Goal: Transaction & Acquisition: Book appointment/travel/reservation

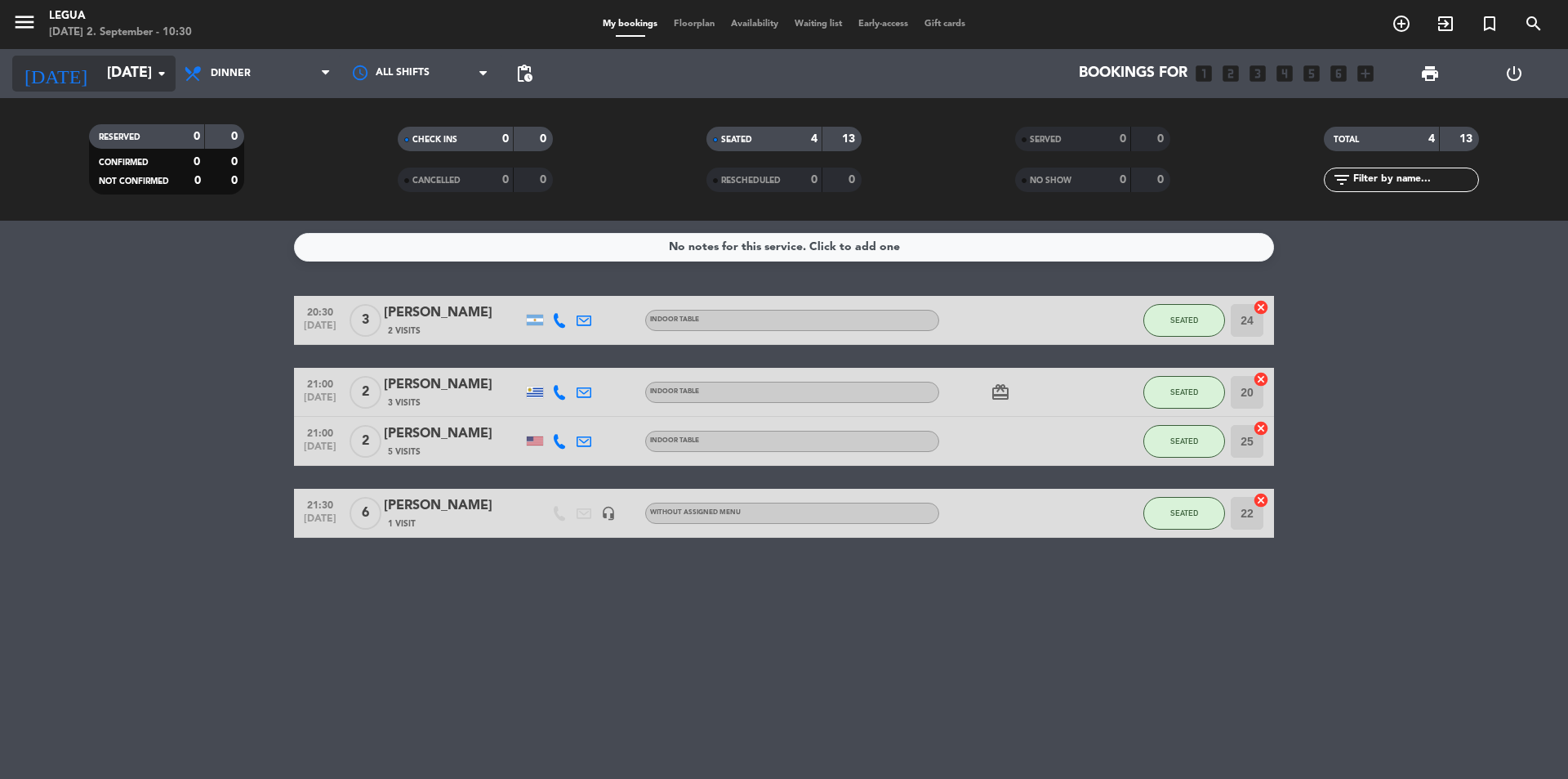
click at [157, 82] on icon "arrow_drop_down" at bounding box center [162, 73] width 20 height 20
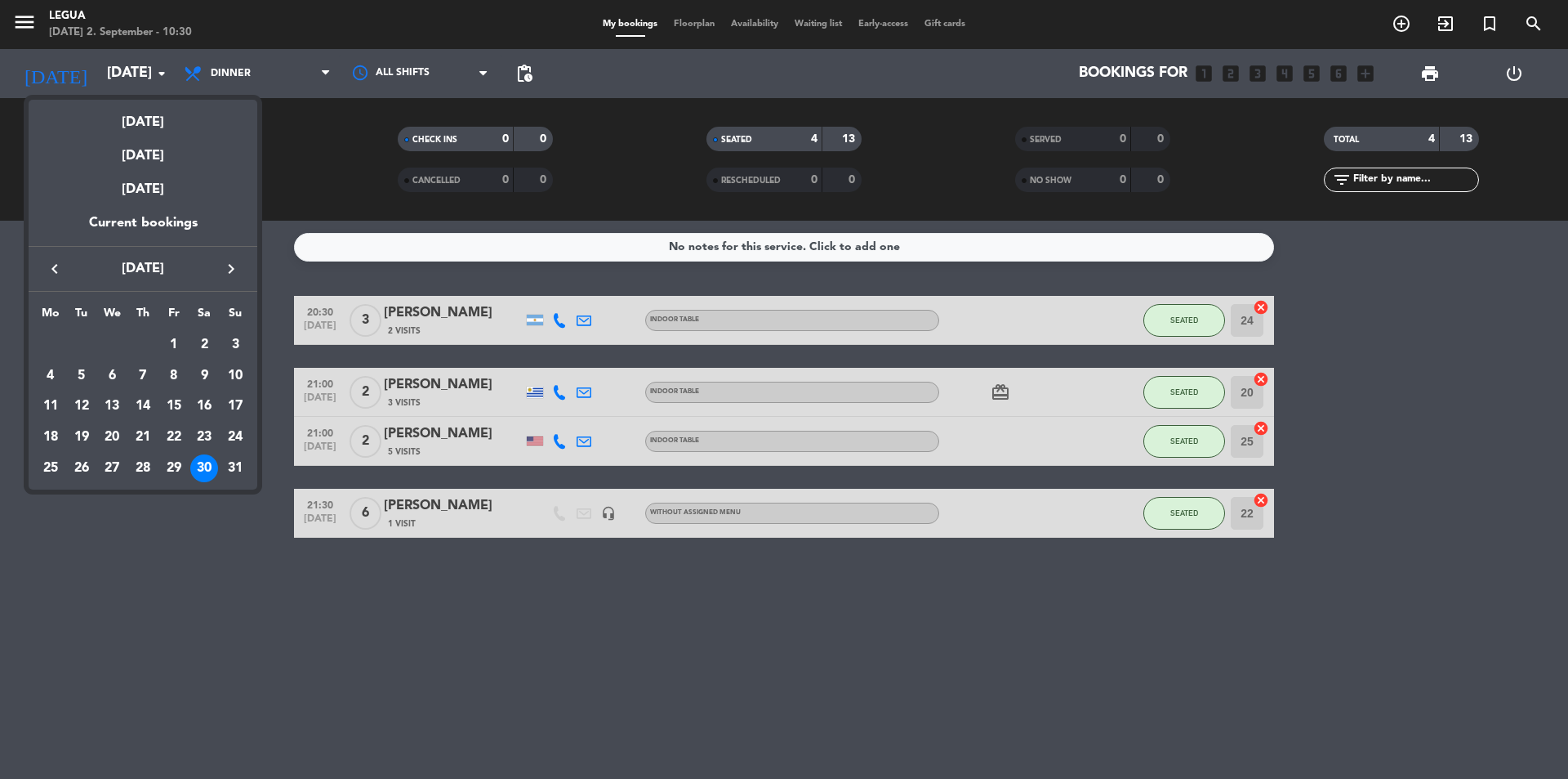
click at [238, 272] on icon "keyboard_arrow_right" at bounding box center [231, 269] width 20 height 20
click at [177, 377] on div "5" at bounding box center [174, 376] width 28 height 28
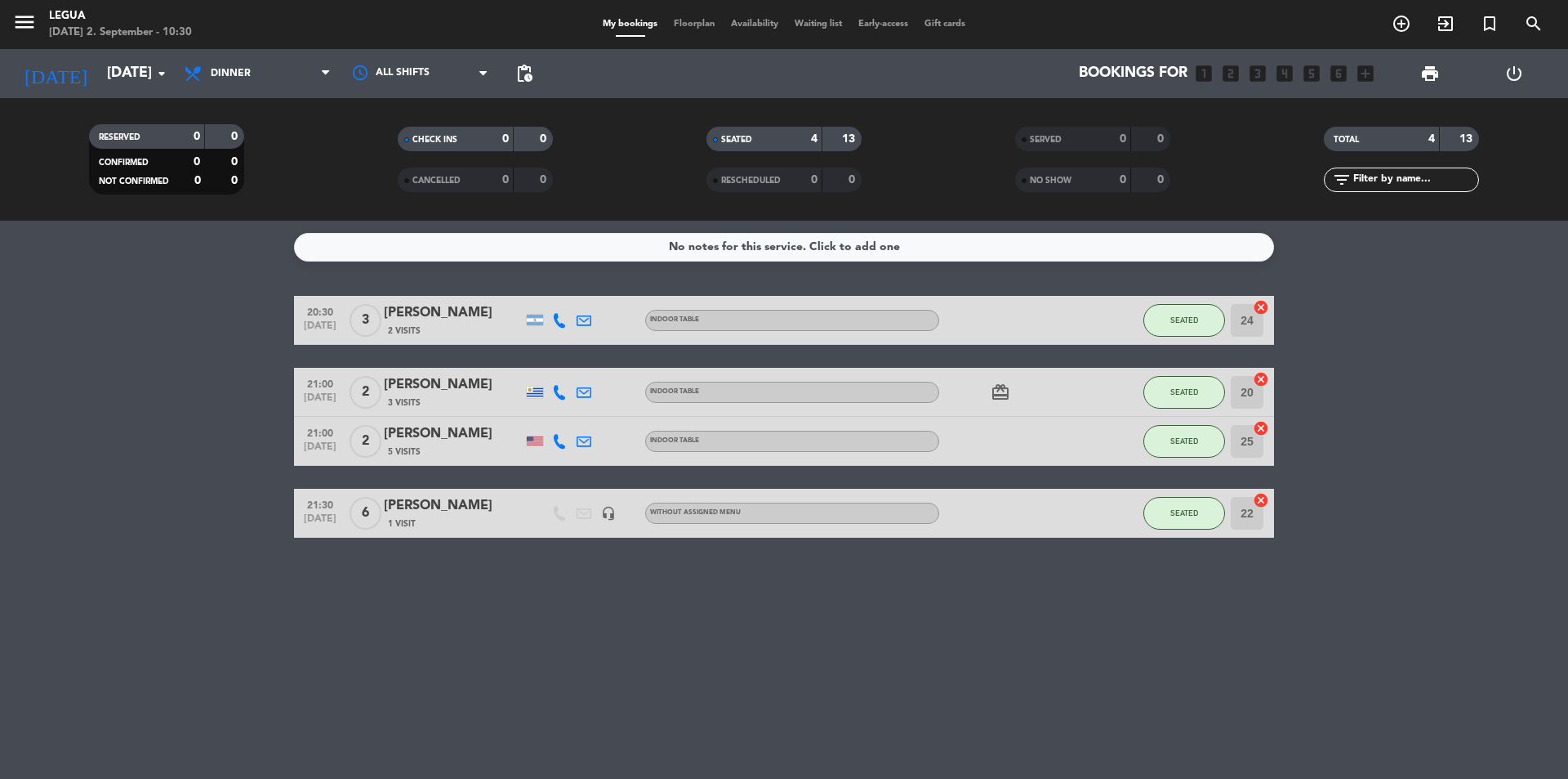
type input "[DATE]"
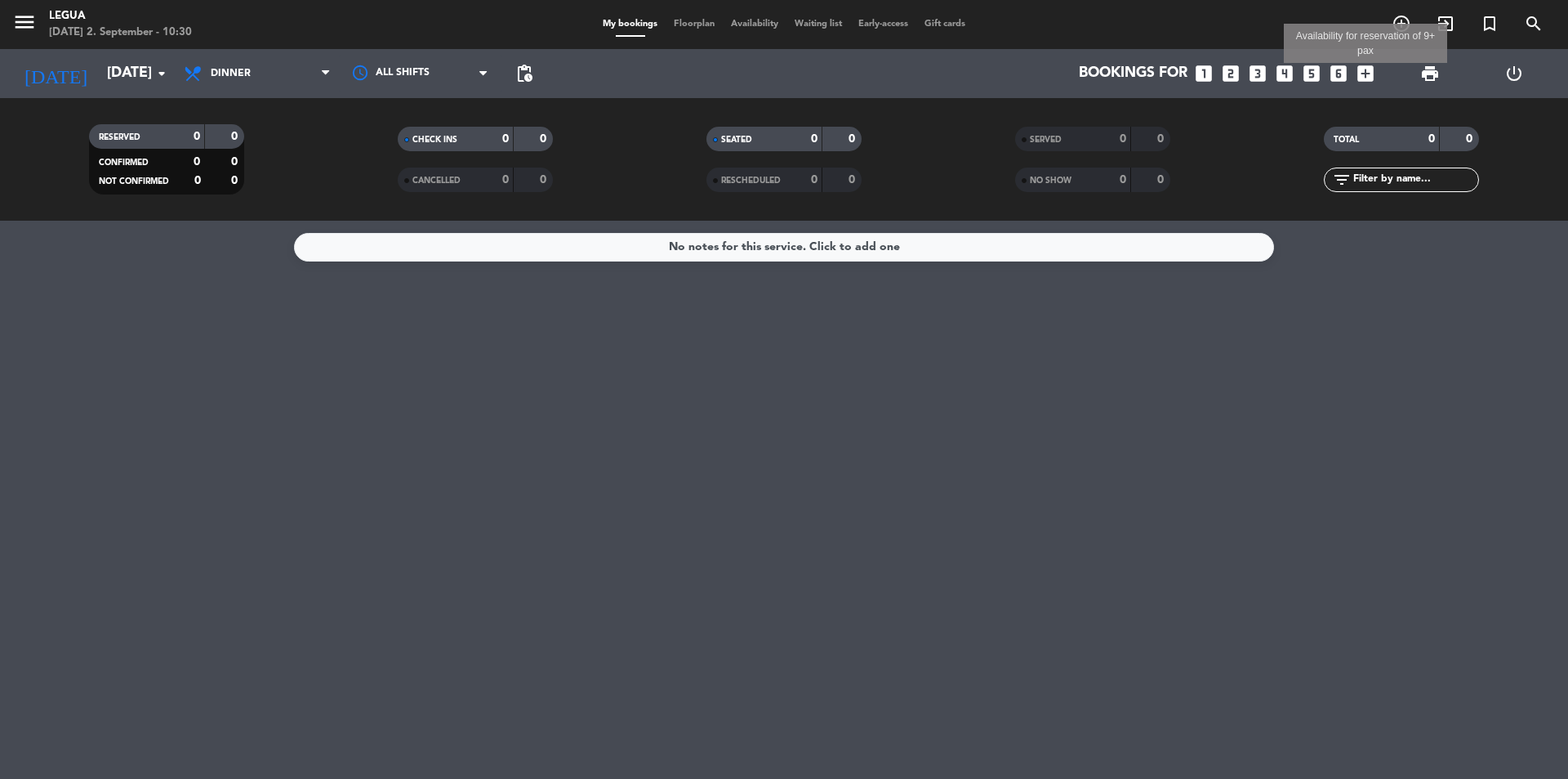
click at [1368, 79] on icon "add_box" at bounding box center [1366, 73] width 21 height 21
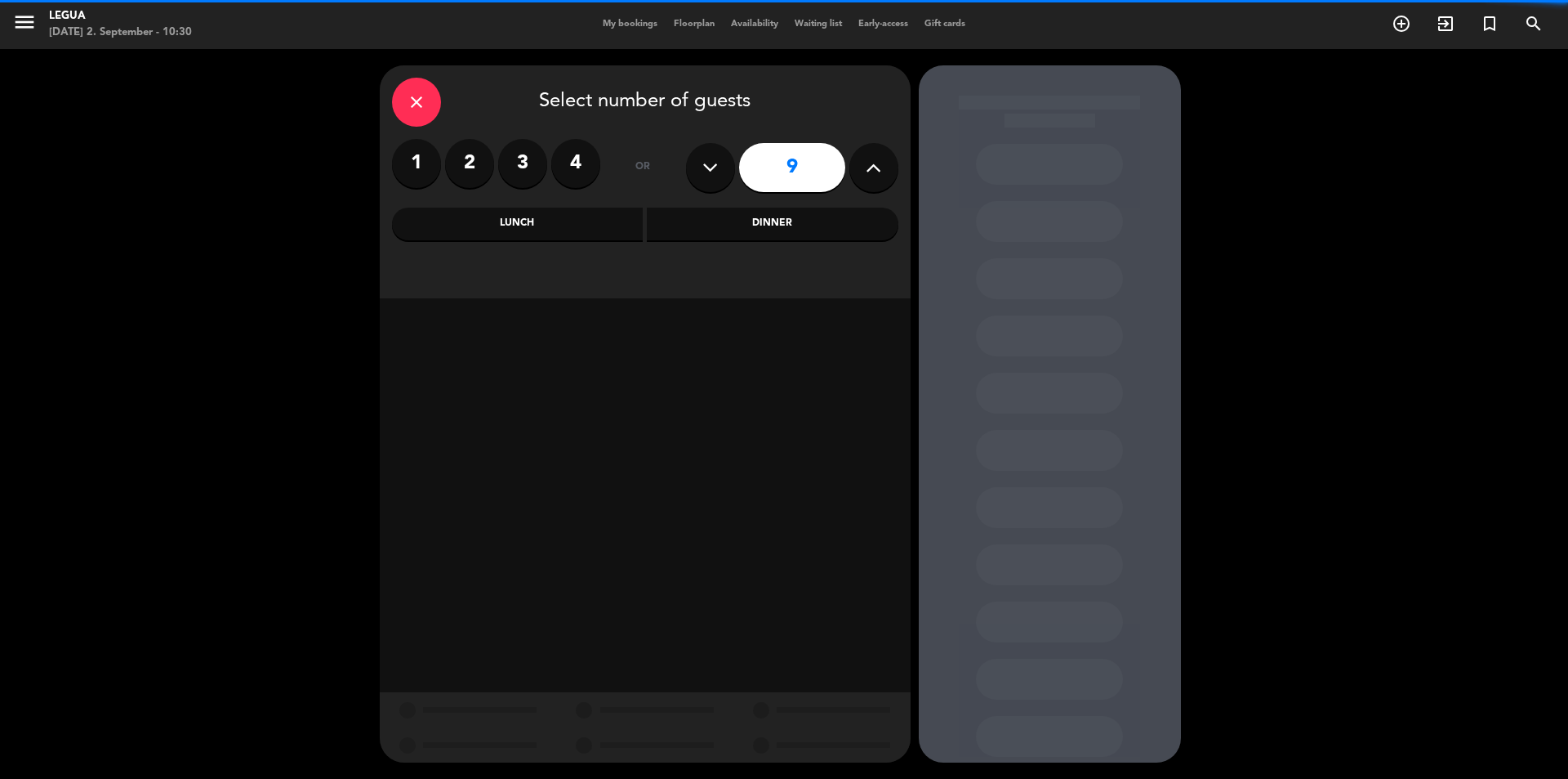
click at [887, 165] on button at bounding box center [874, 168] width 49 height 49
click at [887, 165] on button at bounding box center [874, 168] width 49 height 49
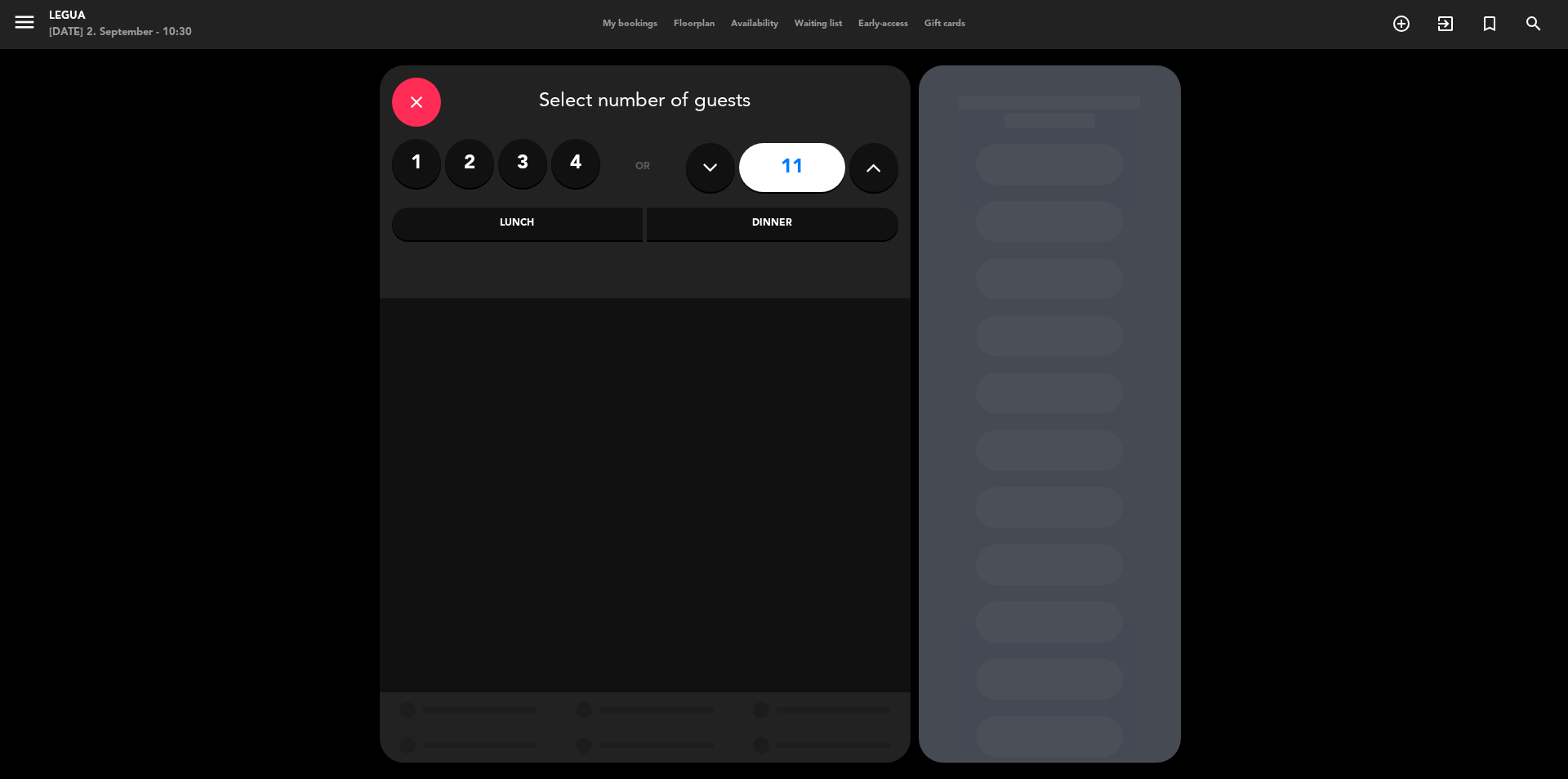
click at [887, 165] on button at bounding box center [874, 168] width 49 height 49
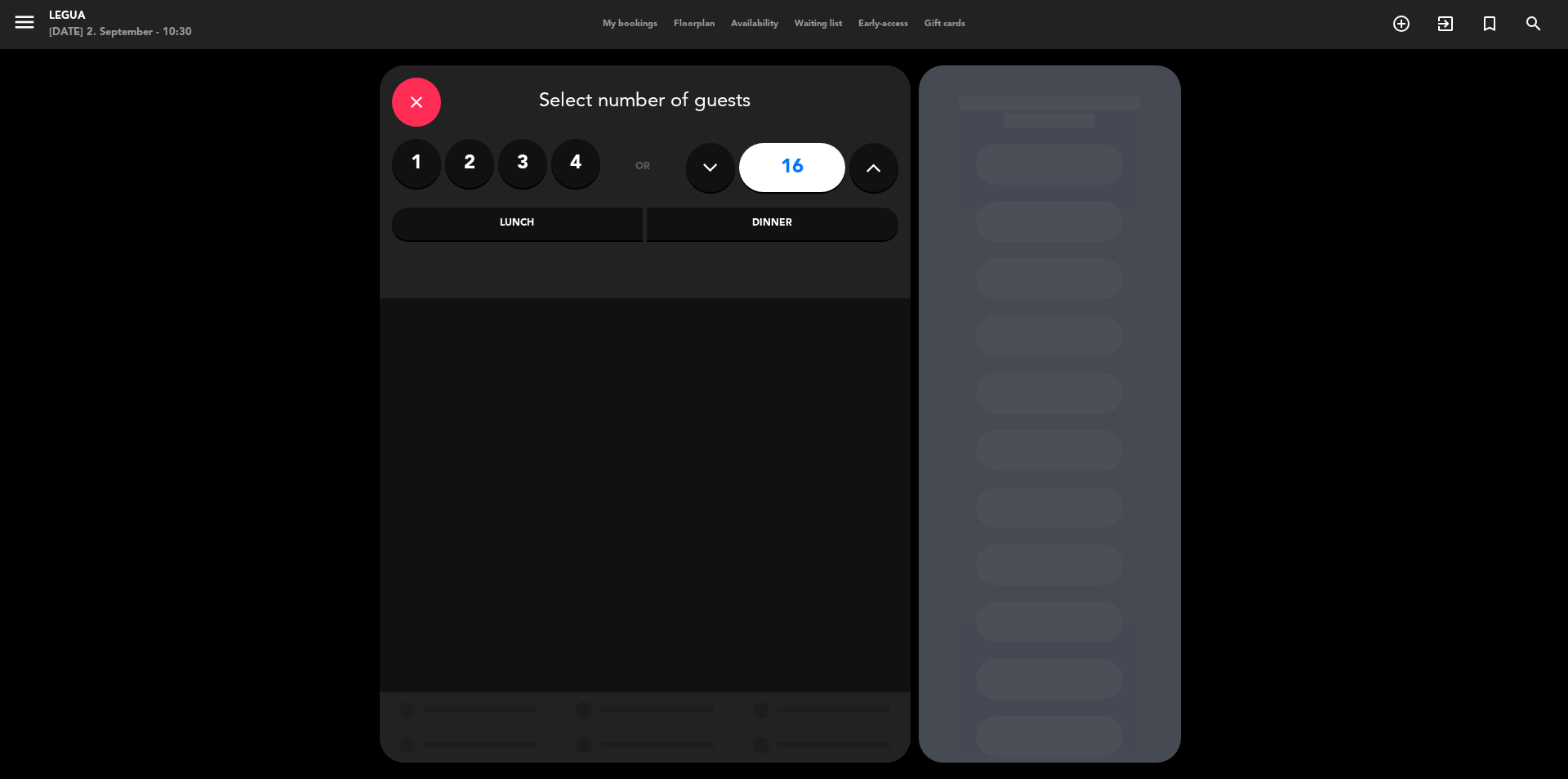
click at [887, 165] on button at bounding box center [874, 168] width 49 height 49
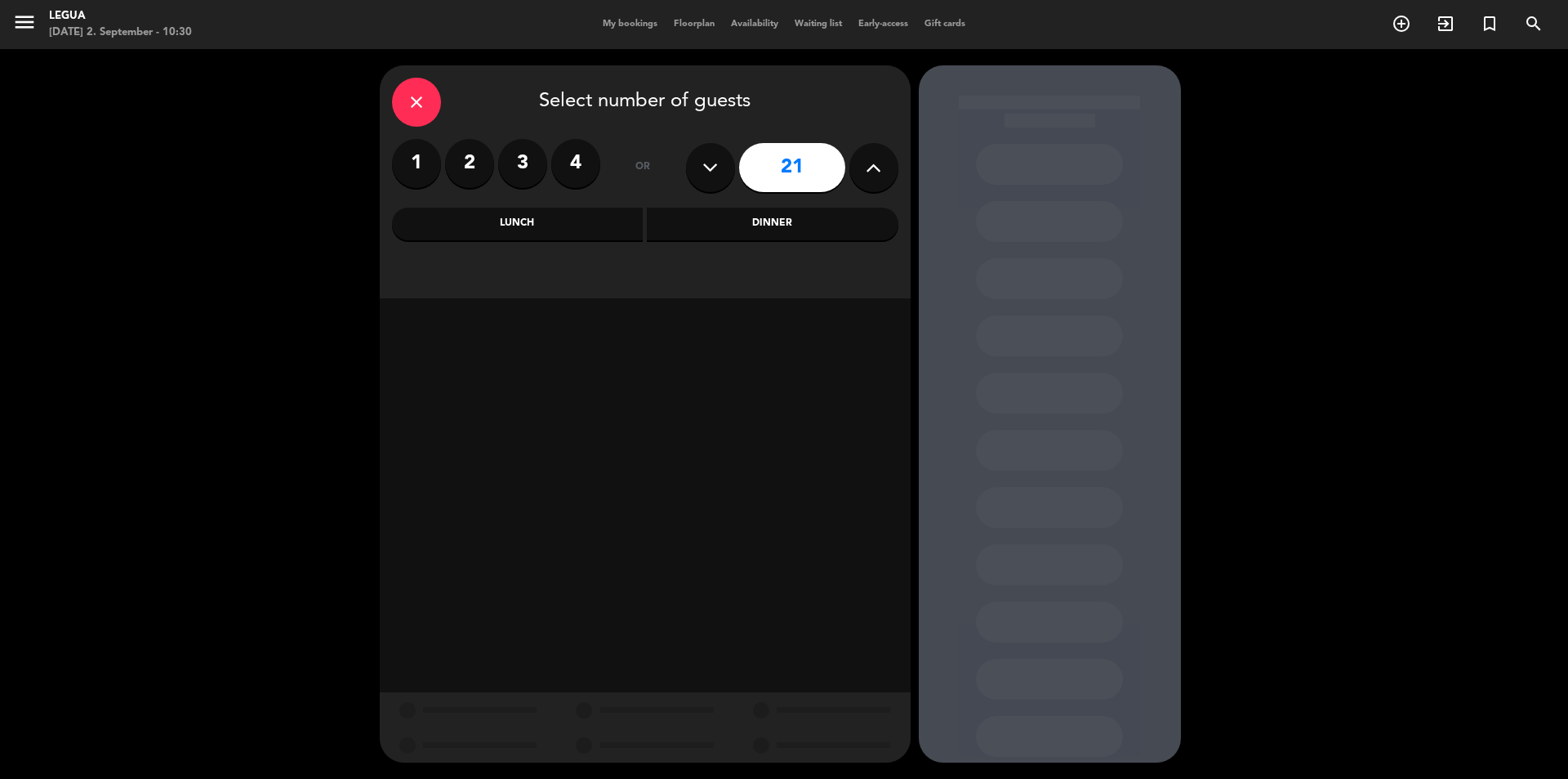
click at [887, 165] on button at bounding box center [874, 168] width 49 height 49
click at [717, 172] on icon at bounding box center [710, 168] width 16 height 25
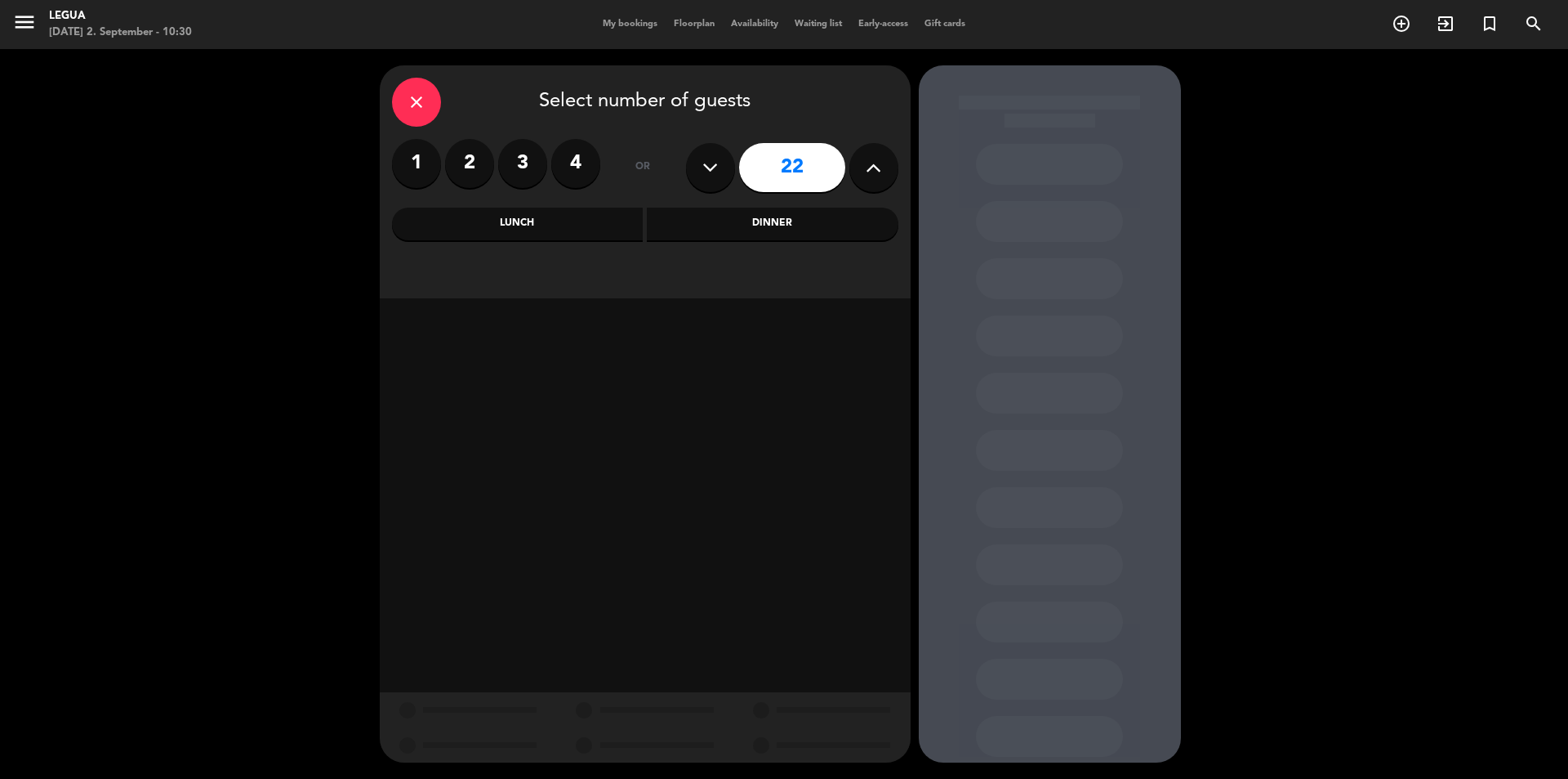
click at [855, 174] on button at bounding box center [874, 168] width 49 height 49
type input "23"
click at [803, 214] on div "Dinner" at bounding box center [773, 224] width 252 height 33
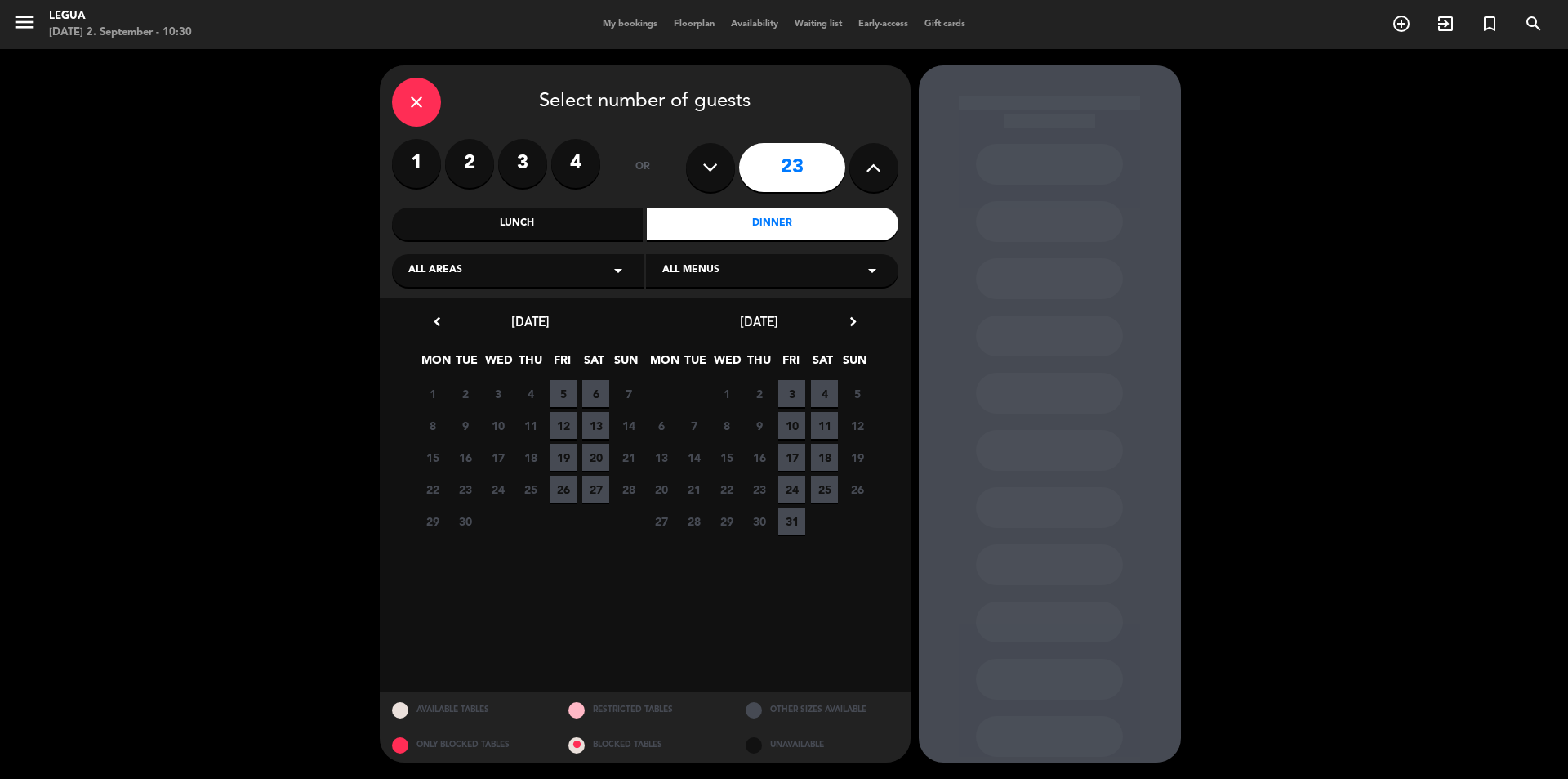
click at [564, 396] on span "5" at bounding box center [562, 393] width 27 height 27
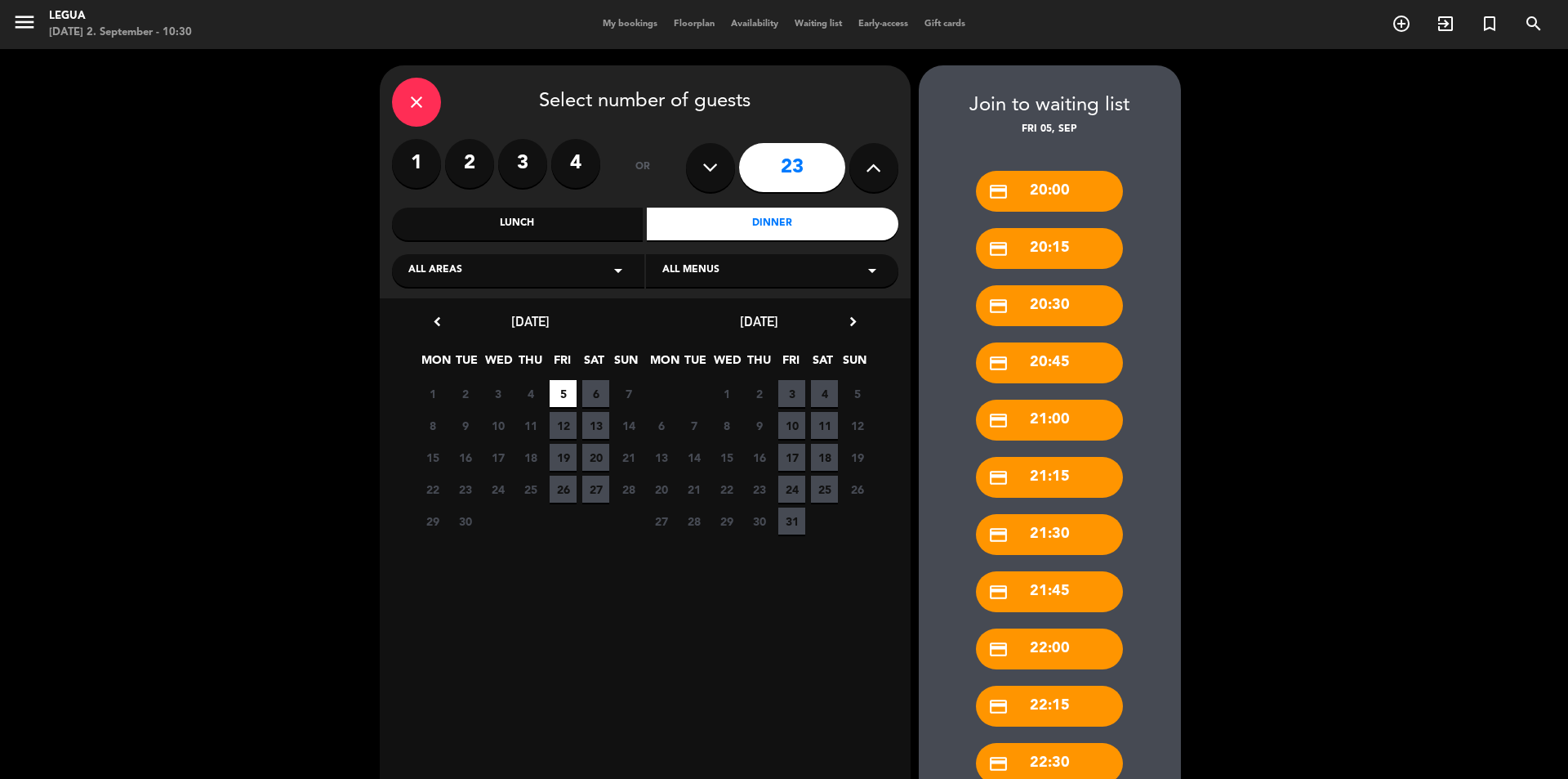
drag, startPoint x: 1080, startPoint y: 196, endPoint x: 1192, endPoint y: 294, distance: 148.8
click at [1197, 289] on div "close Select number of guests 1 2 3 4 or 23 Lunch Dinner All areas arrow_drop_d…" at bounding box center [784, 525] width 1568 height 952
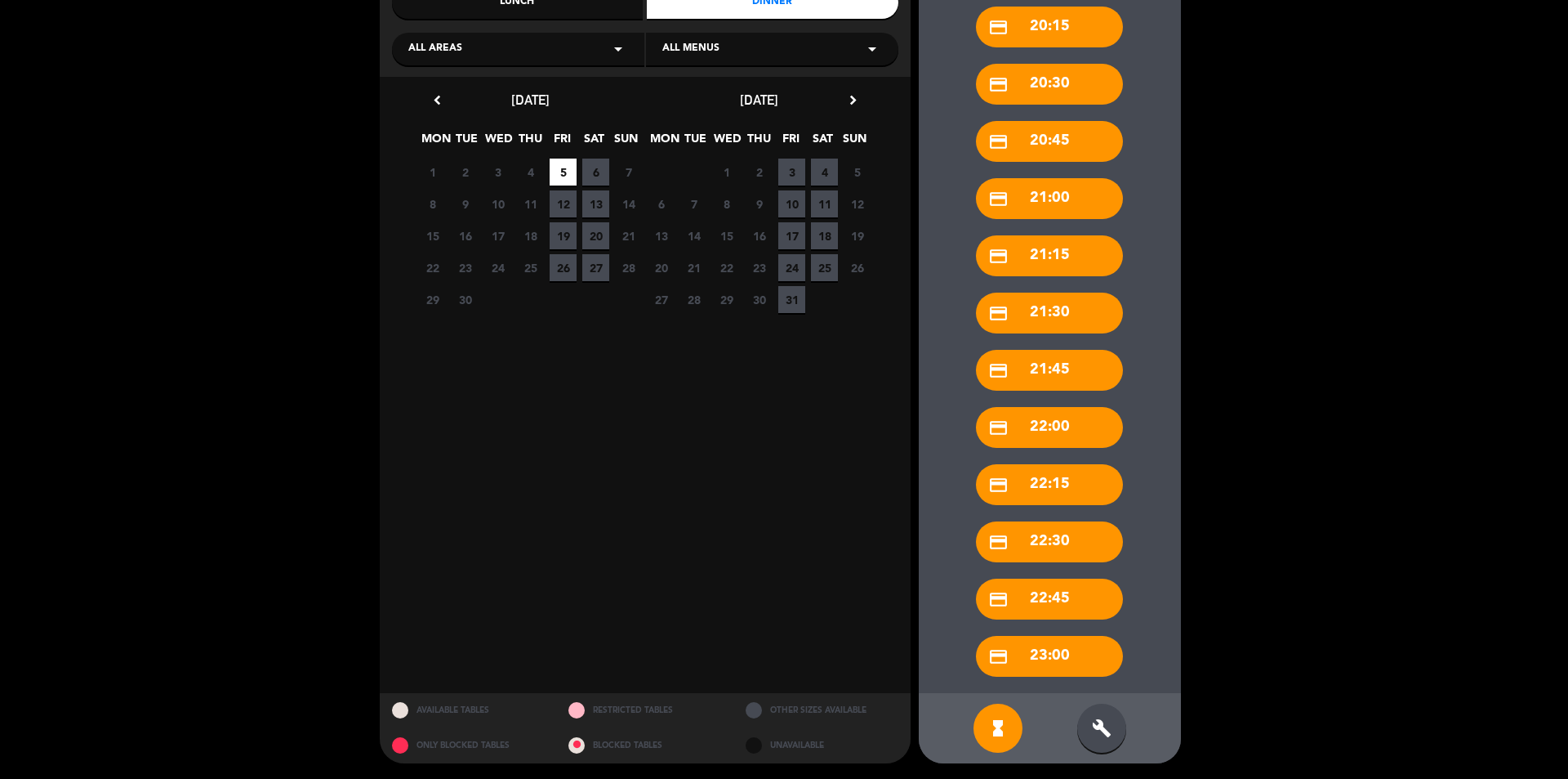
click at [1081, 728] on div "build" at bounding box center [1102, 728] width 49 height 49
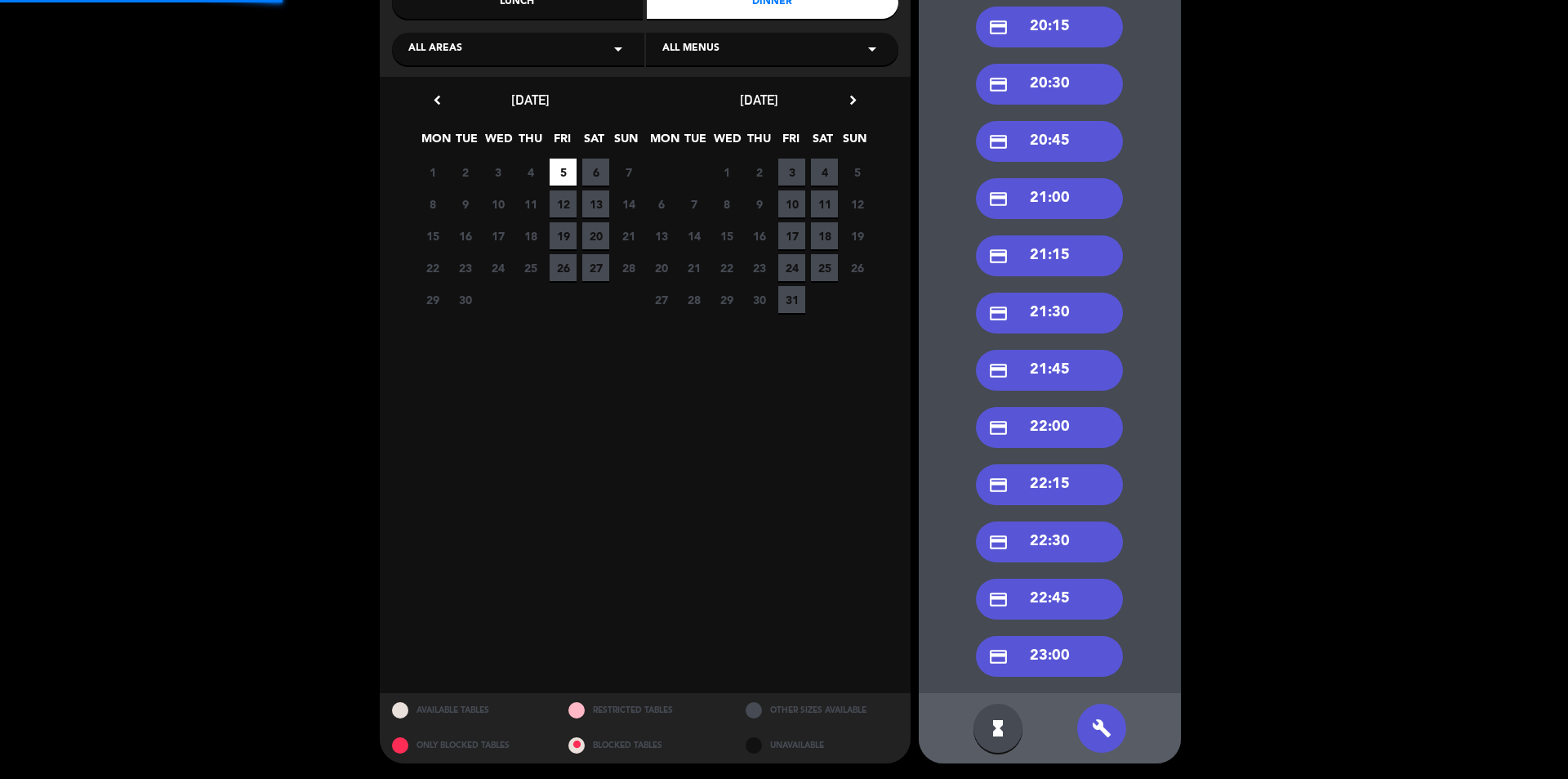
scroll to position [0, 0]
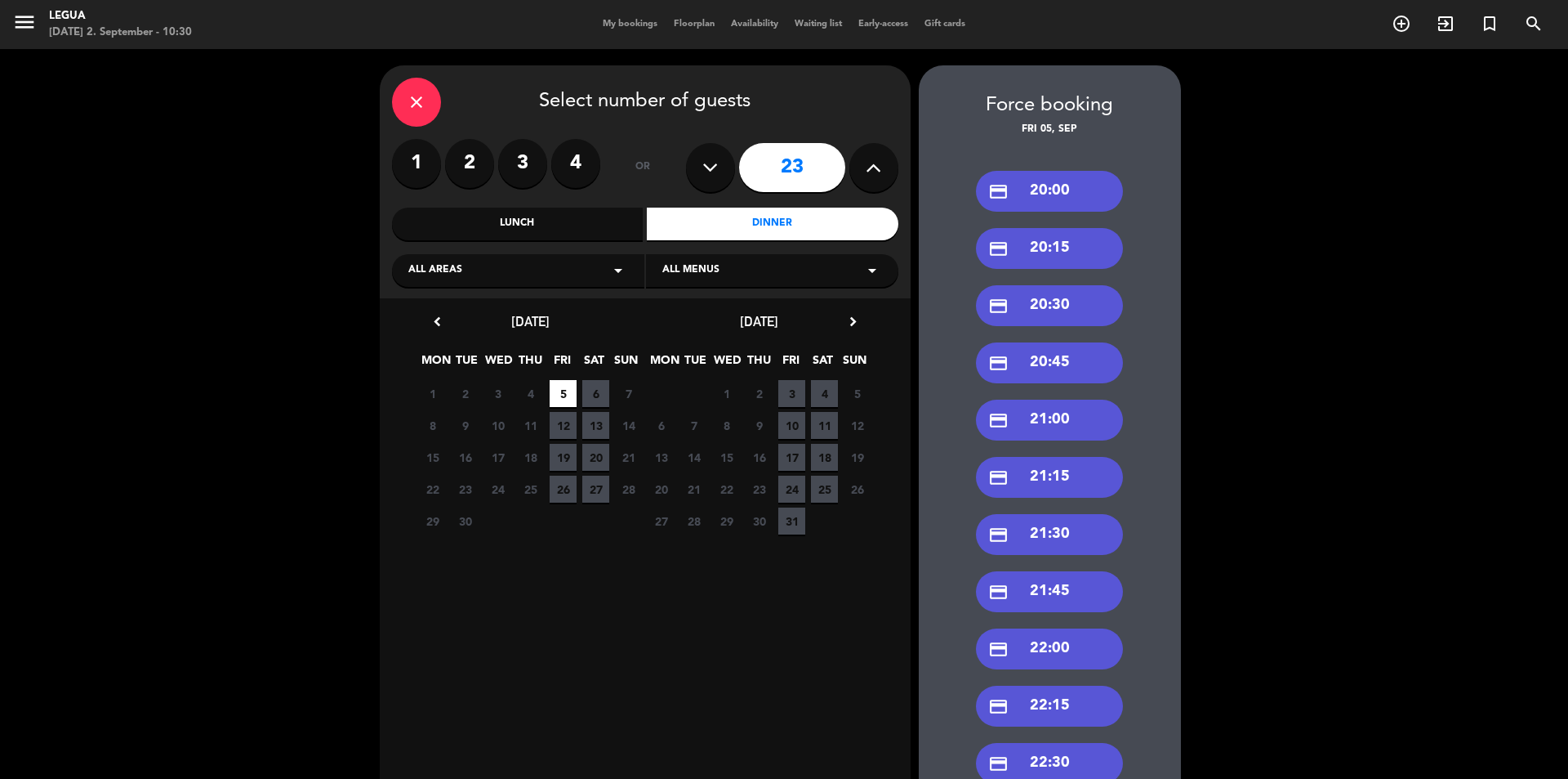
click at [1052, 184] on div "credit_card 20:00" at bounding box center [1049, 192] width 147 height 41
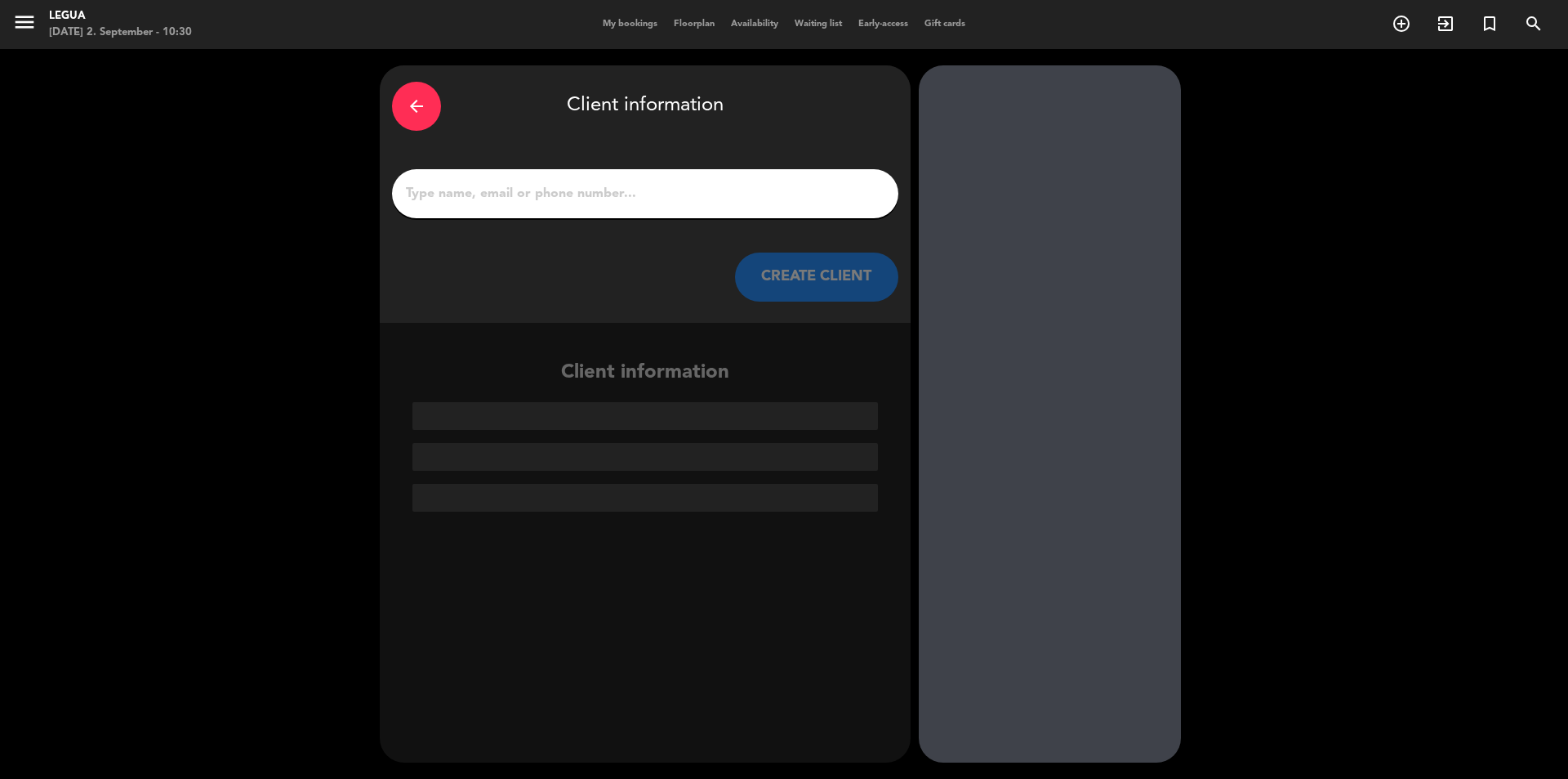
click at [710, 189] on input "1" at bounding box center [645, 193] width 482 height 23
type input "S"
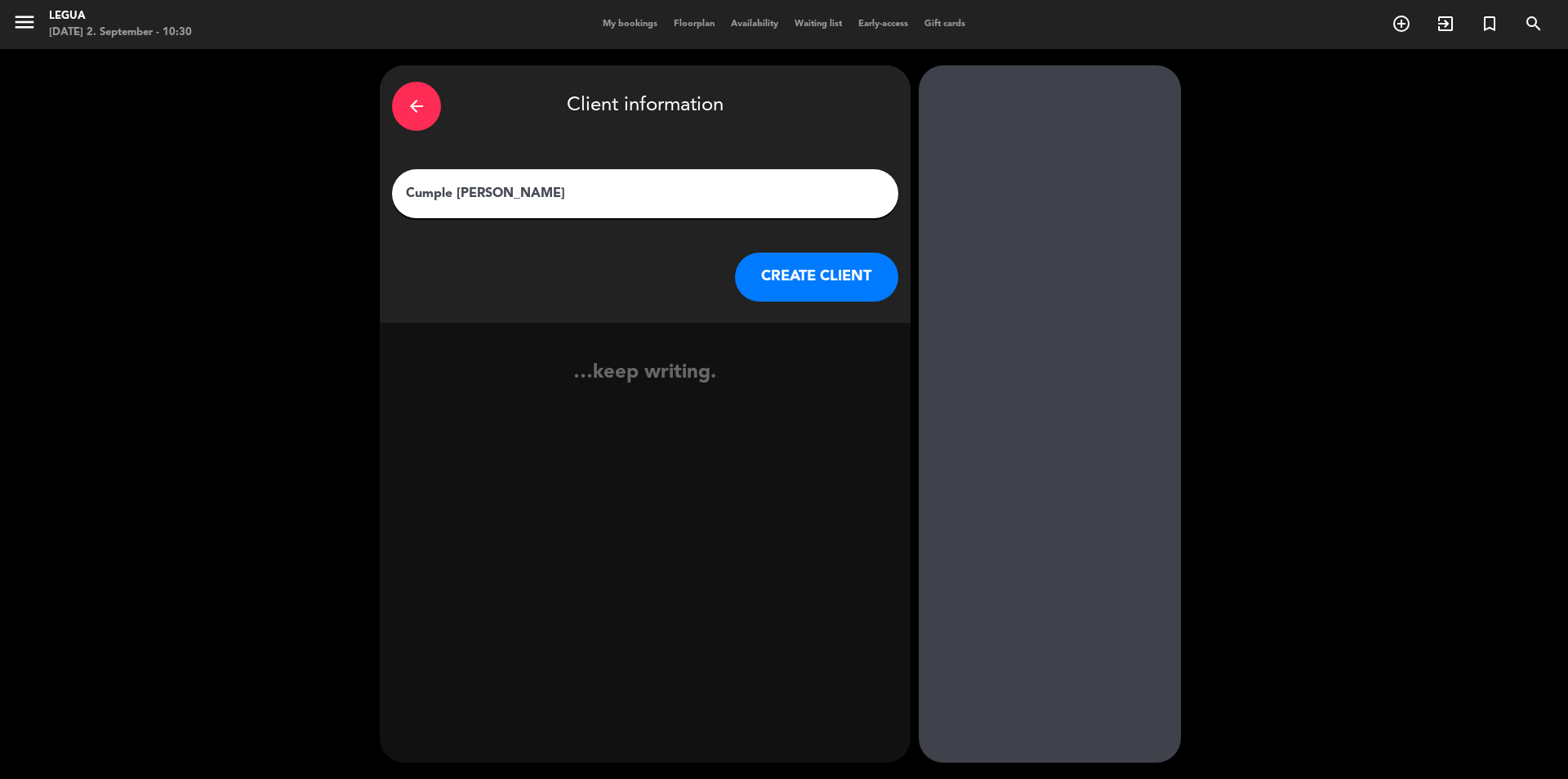
type input "Cumple [PERSON_NAME]"
click at [814, 311] on div "arrow_back Client information Cumple [PERSON_NAME] CREATE CLIENT" at bounding box center [645, 193] width 531 height 257
click at [836, 294] on button "CREATE CLIENT" at bounding box center [816, 277] width 164 height 49
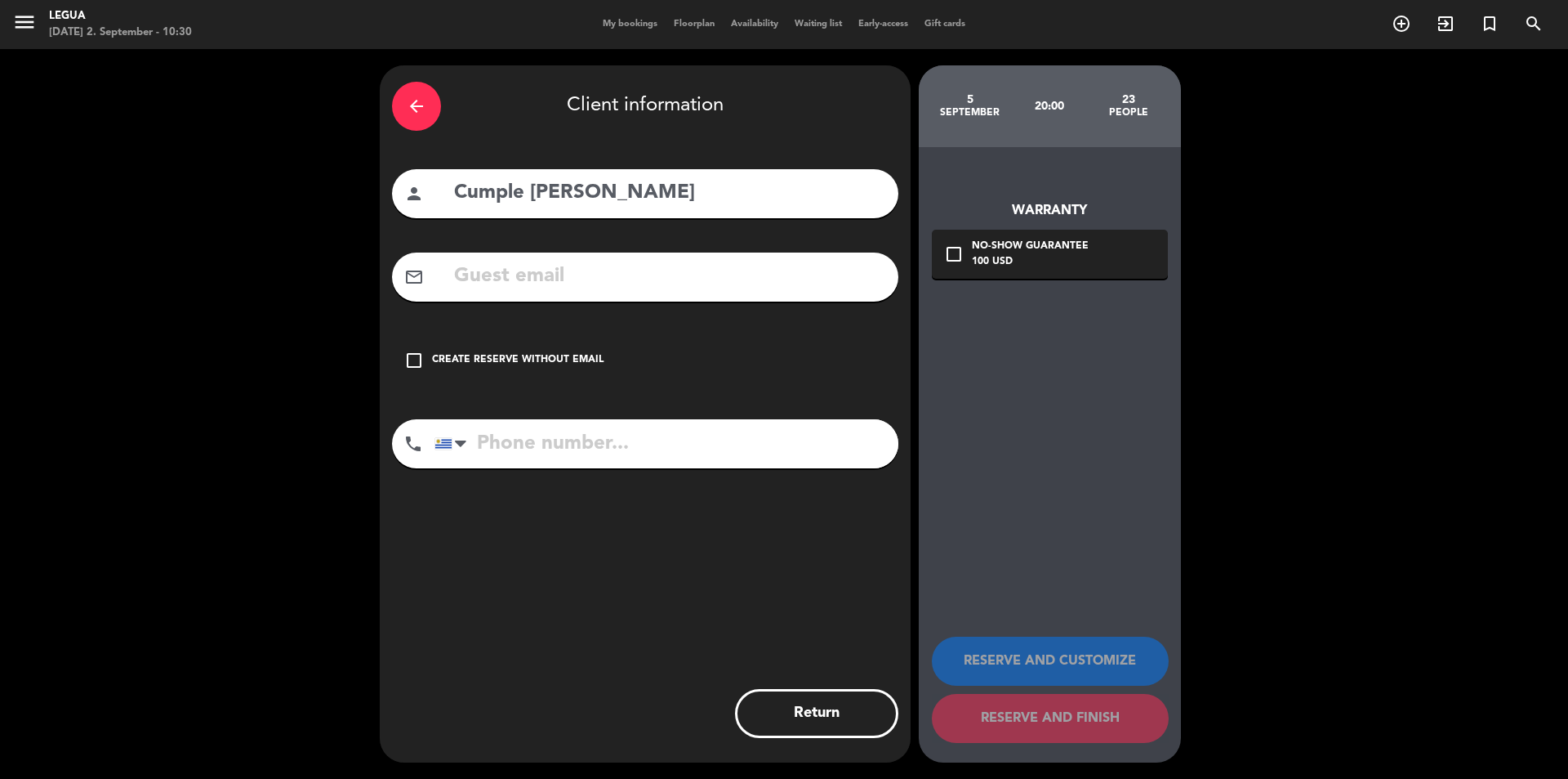
click at [565, 363] on div "Create reserve without email" at bounding box center [517, 360] width 172 height 16
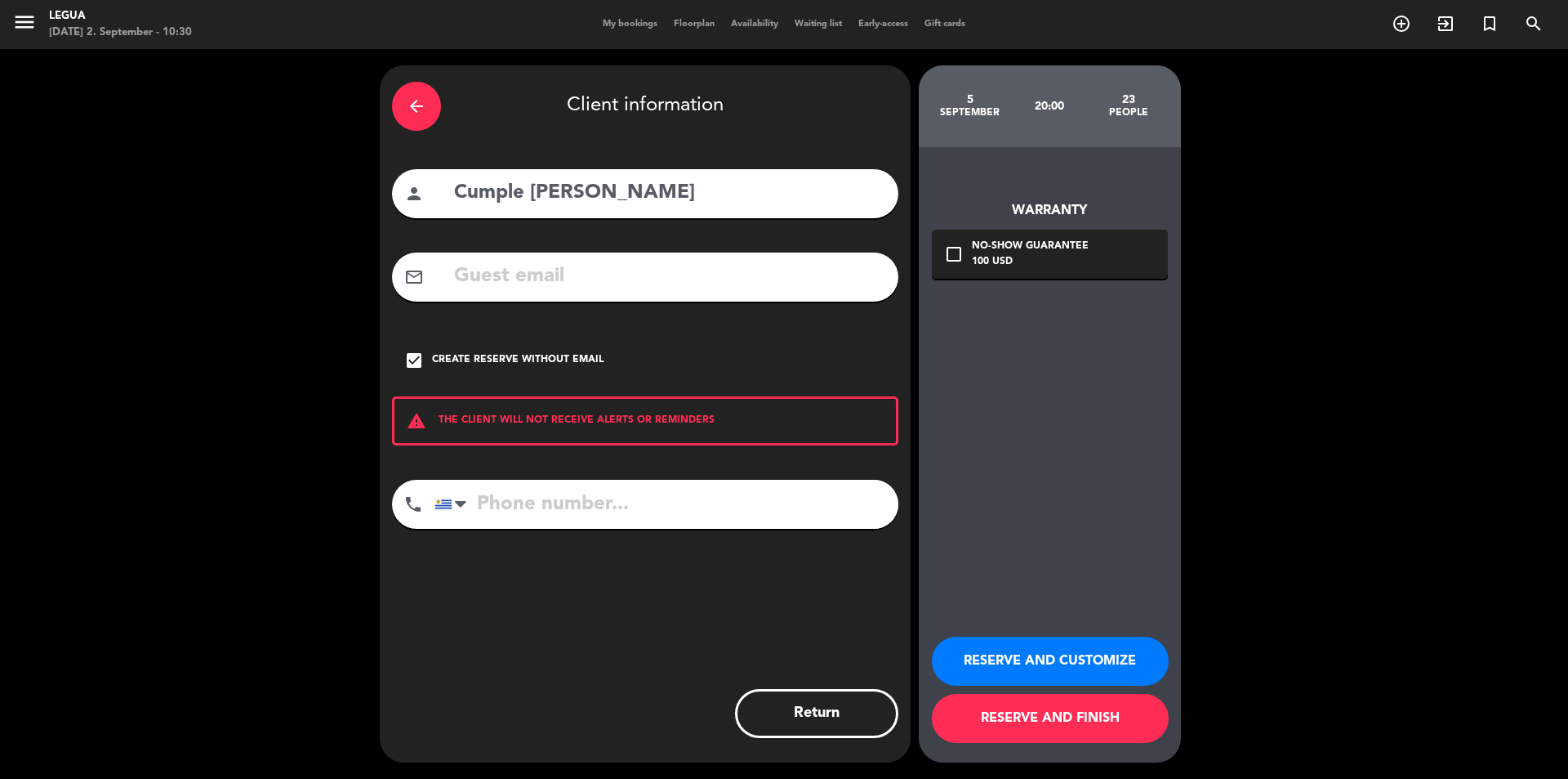
click at [1031, 724] on button "RESERVE AND FINISH" at bounding box center [1050, 718] width 237 height 49
